Goal: Task Accomplishment & Management: Use online tool/utility

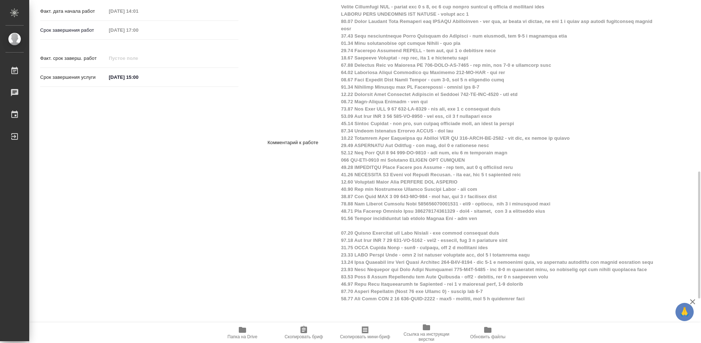
scroll to position [365, 0]
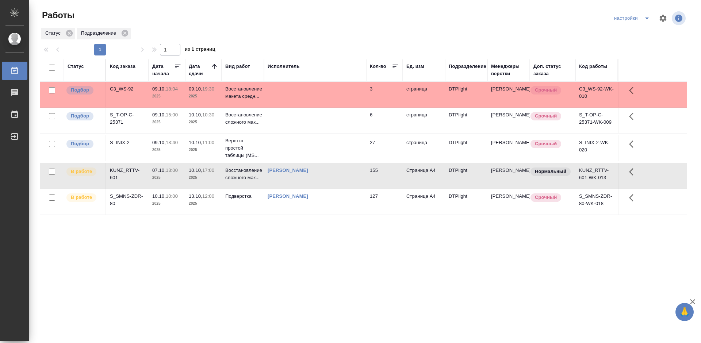
click at [324, 255] on div "Статус Код заказа Дата начала Дата сдачи Вид работ Исполнитель Кол-во Ед. изм П…" at bounding box center [363, 190] width 647 height 263
click at [115, 140] on div "S_INIX-2" at bounding box center [127, 142] width 35 height 7
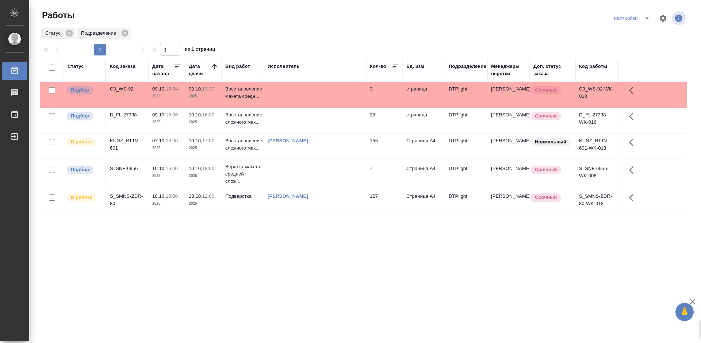
click at [331, 289] on div "Статус Код заказа Дата начала Дата сдачи Вид работ Исполнитель Кол-во Ед. изм П…" at bounding box center [363, 190] width 647 height 263
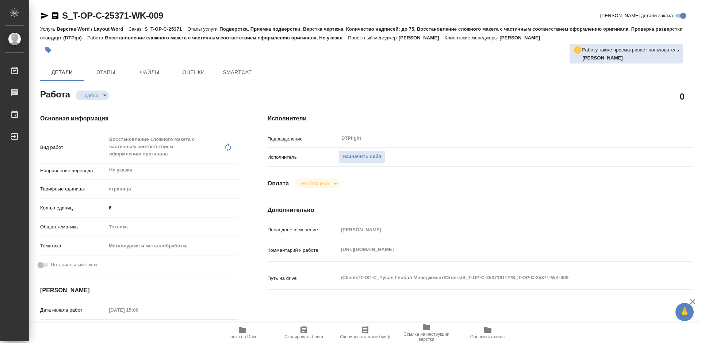
type textarea "x"
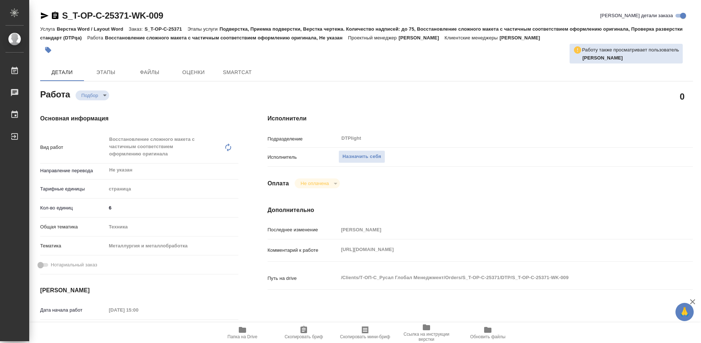
type textarea "x"
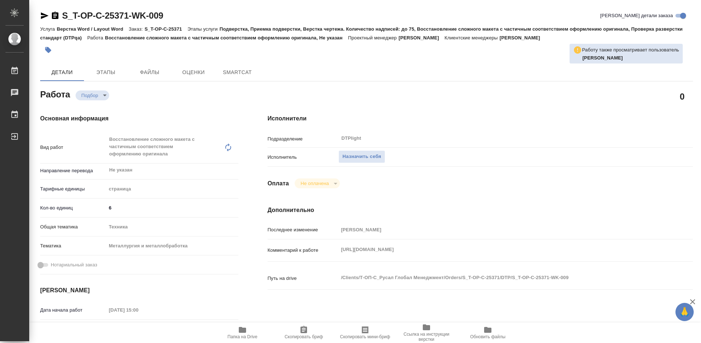
type textarea "x"
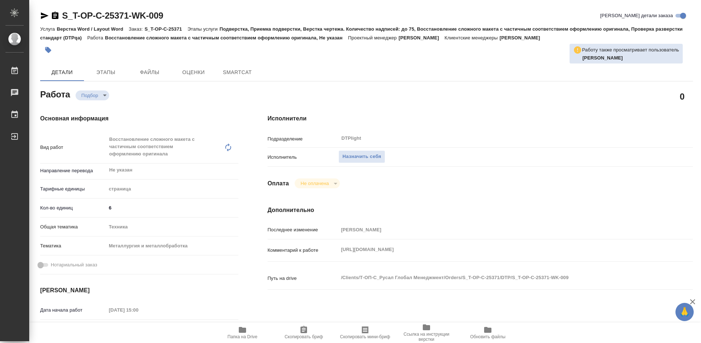
type textarea "x"
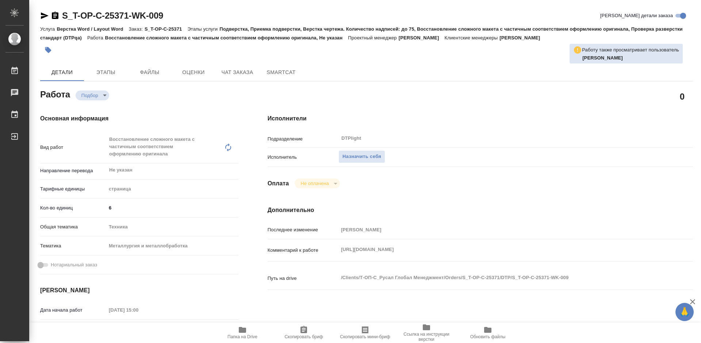
type textarea "x"
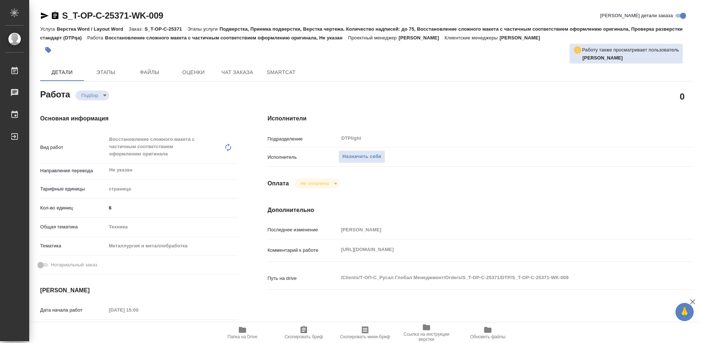
scroll to position [36, 0]
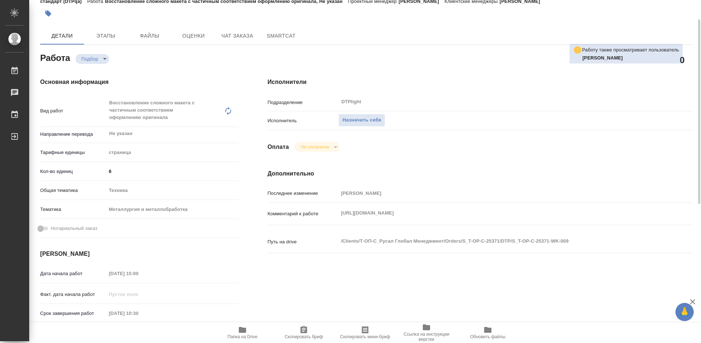
type textarea "x"
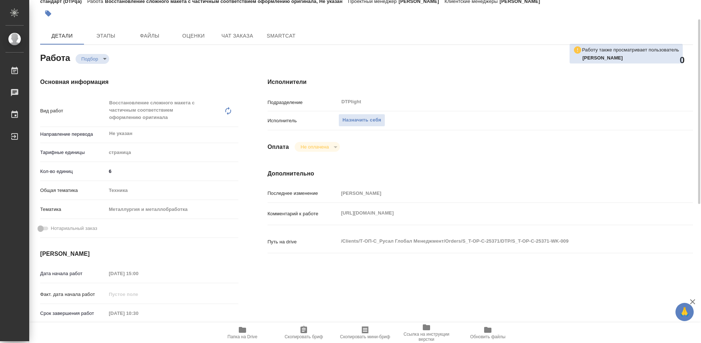
click at [249, 328] on span "Папка на Drive" at bounding box center [242, 333] width 53 height 14
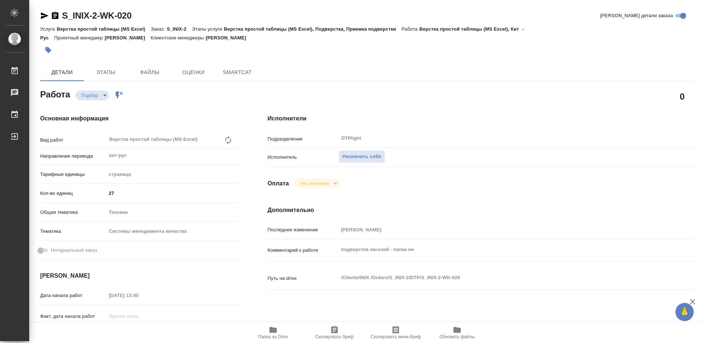
type textarea "x"
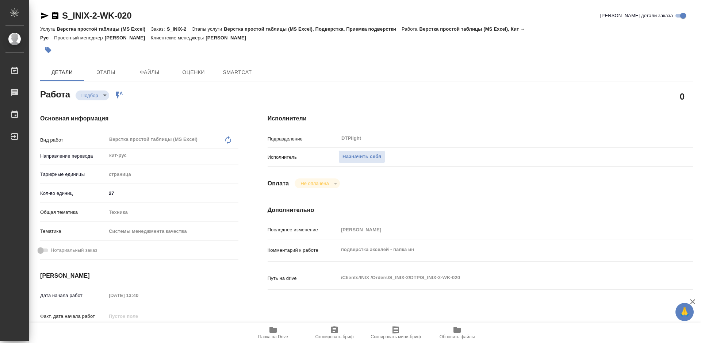
type textarea "x"
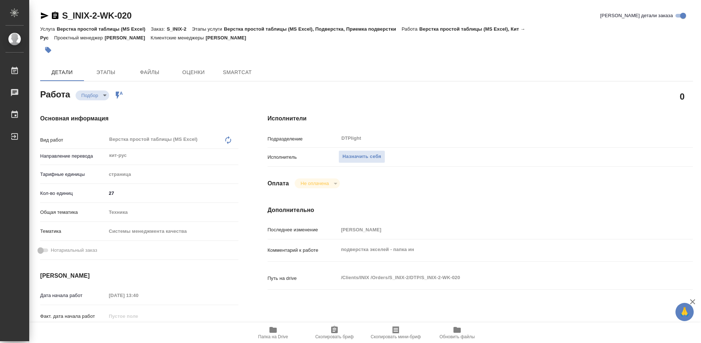
type textarea "x"
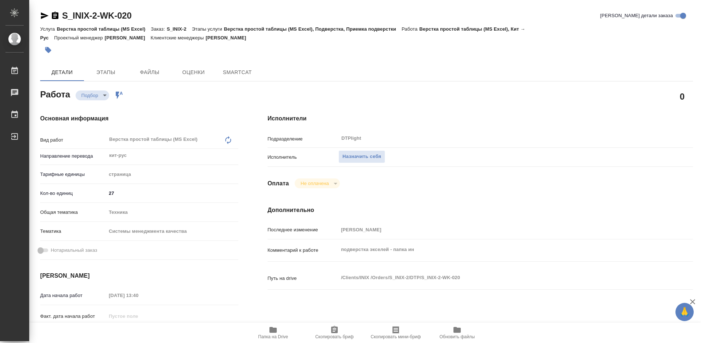
type textarea "x"
